Goal: Task Accomplishment & Management: Use online tool/utility

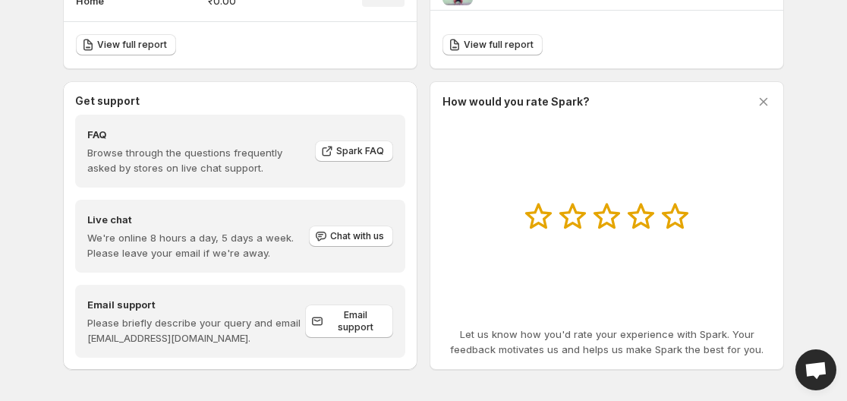
scroll to position [773, 0]
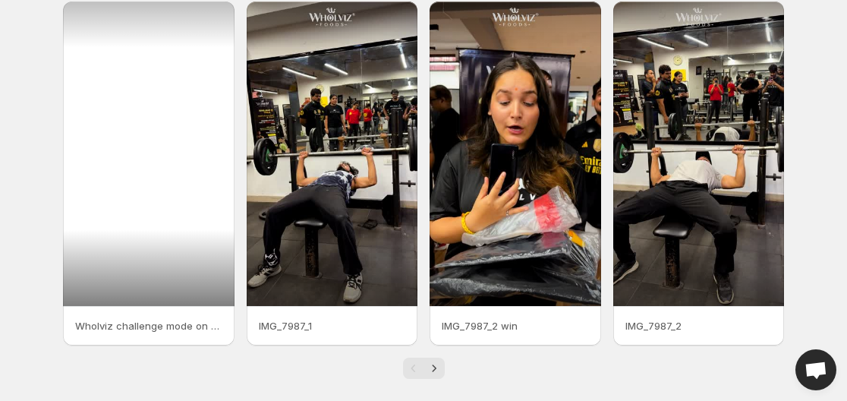
scroll to position [427, 0]
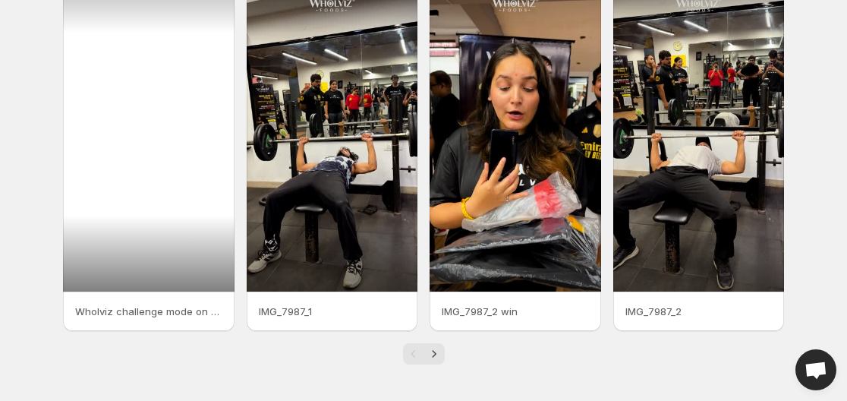
click at [103, 246] on div at bounding box center [149, 139] width 172 height 304
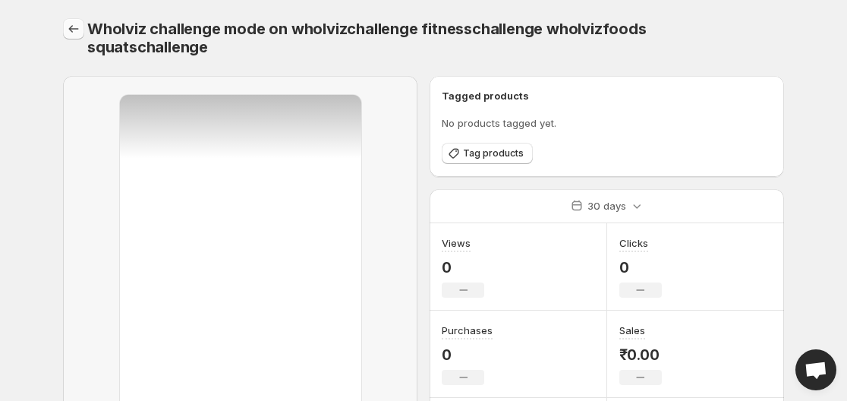
click at [74, 33] on icon "Settings" at bounding box center [73, 28] width 15 height 15
